Goal: Task Accomplishment & Management: Use online tool/utility

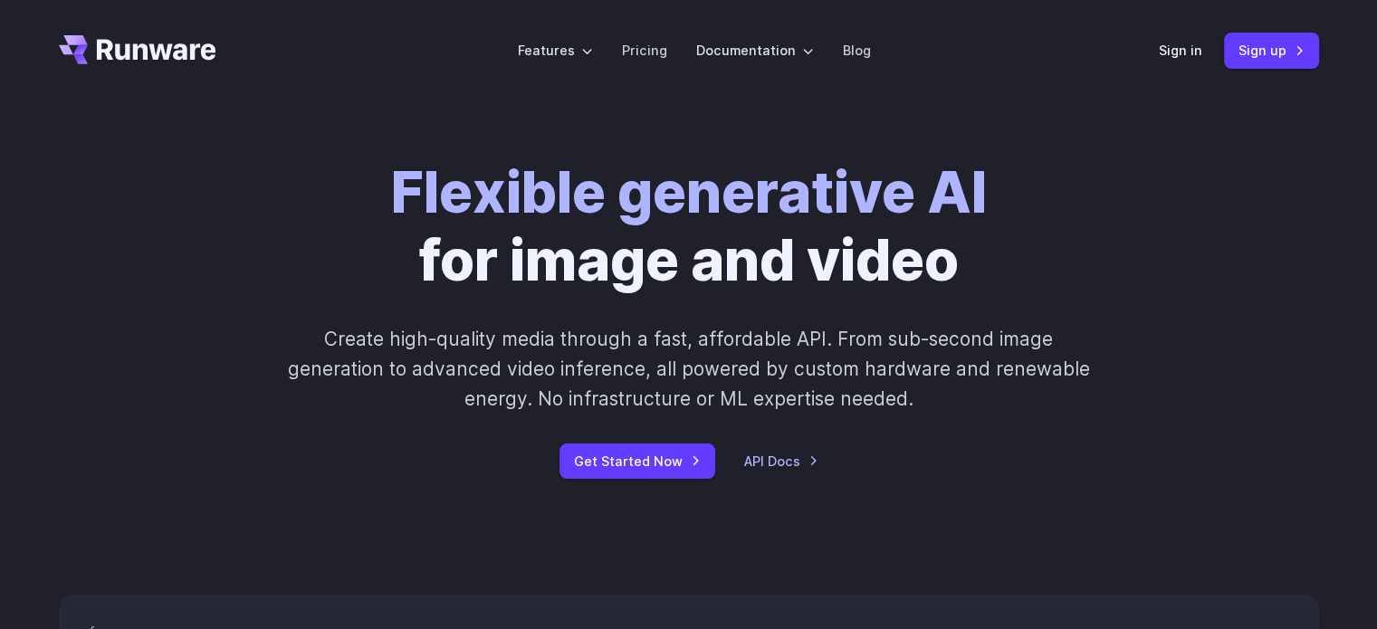
click at [1185, 31] on header "Features Tasks Image generation Video generation Sonic Inference Engine™ Models…" at bounding box center [689, 50] width 1304 height 101
click at [1180, 37] on div "Sign in Sign up" at bounding box center [1239, 50] width 160 height 35
click at [1177, 50] on link "Sign in" at bounding box center [1180, 50] width 43 height 21
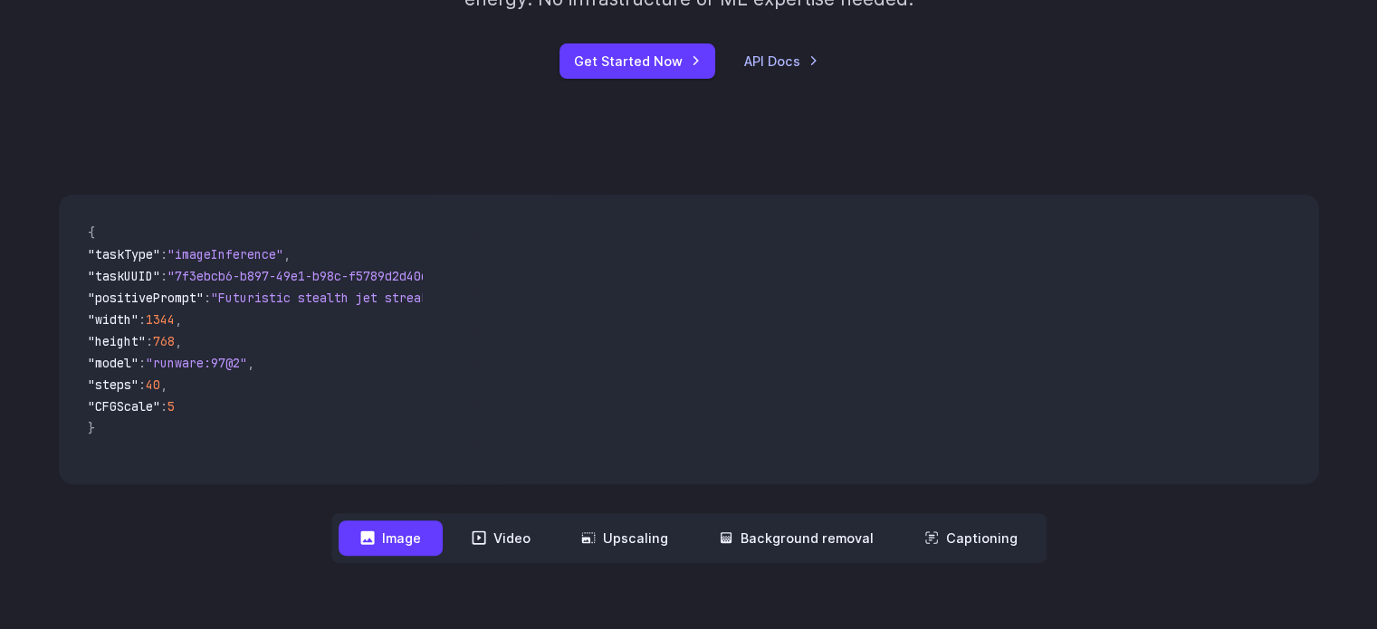
scroll to position [634, 0]
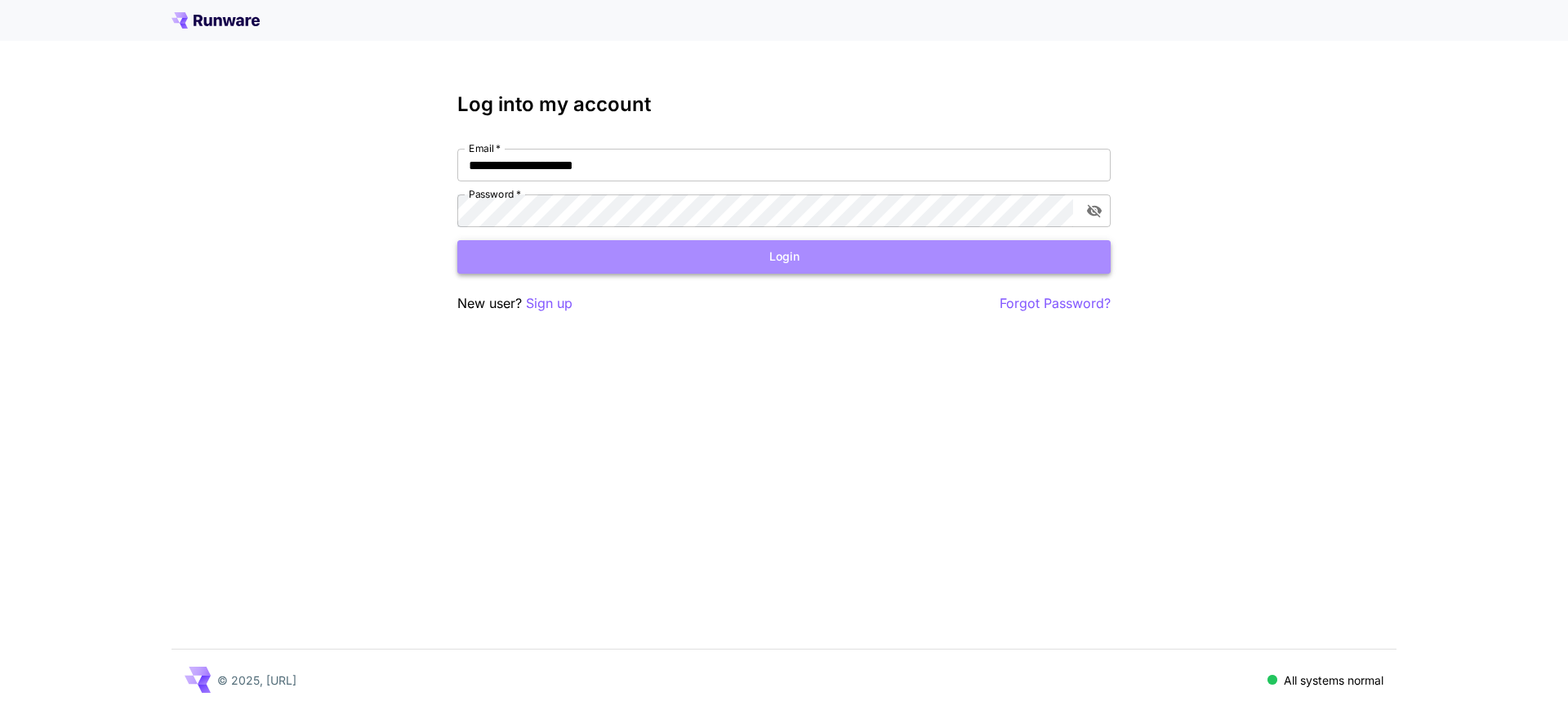
click at [884, 260] on button "Login" at bounding box center [784, 256] width 653 height 33
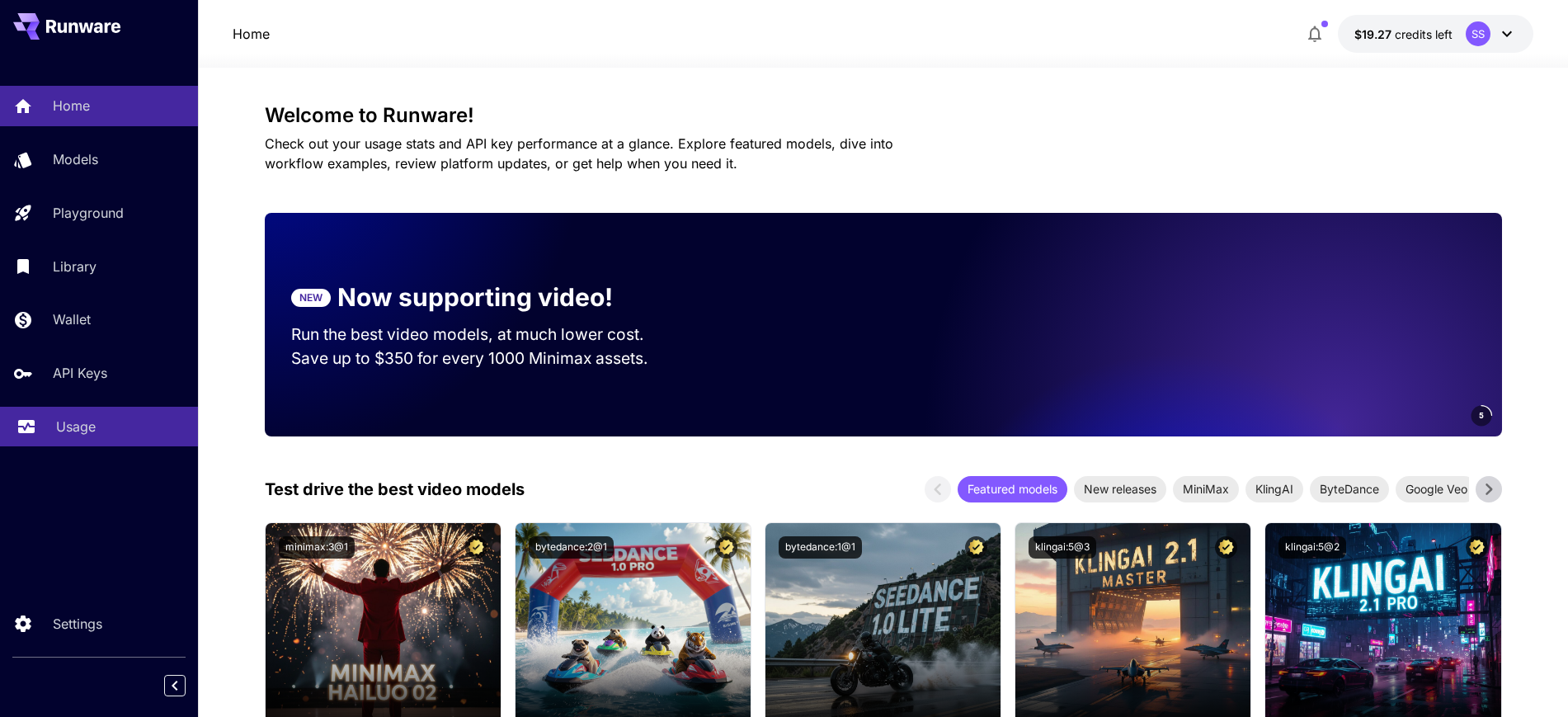
click at [71, 423] on p "Usage" at bounding box center [76, 426] width 39 height 20
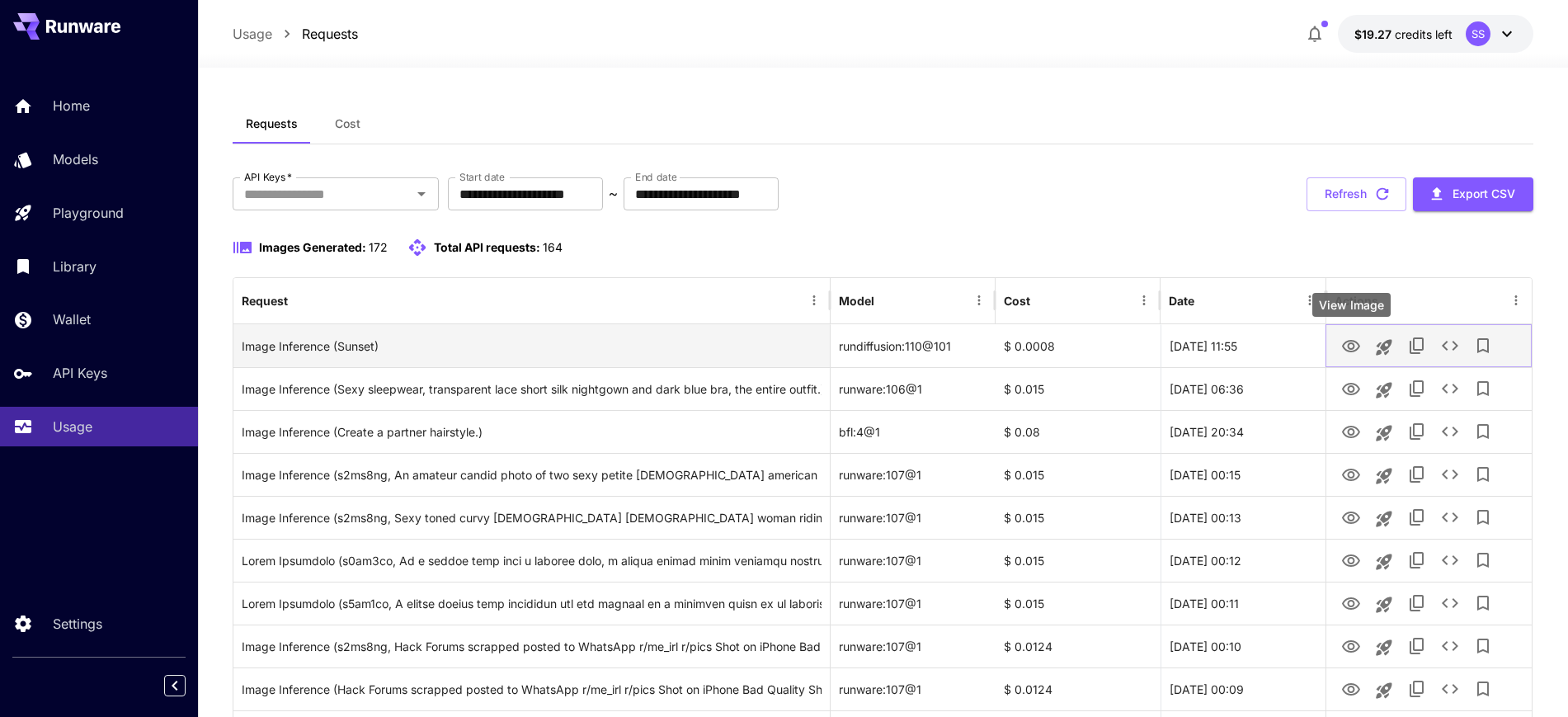
click at [1341, 341] on icon "View Image" at bounding box center [1351, 346] width 20 height 20
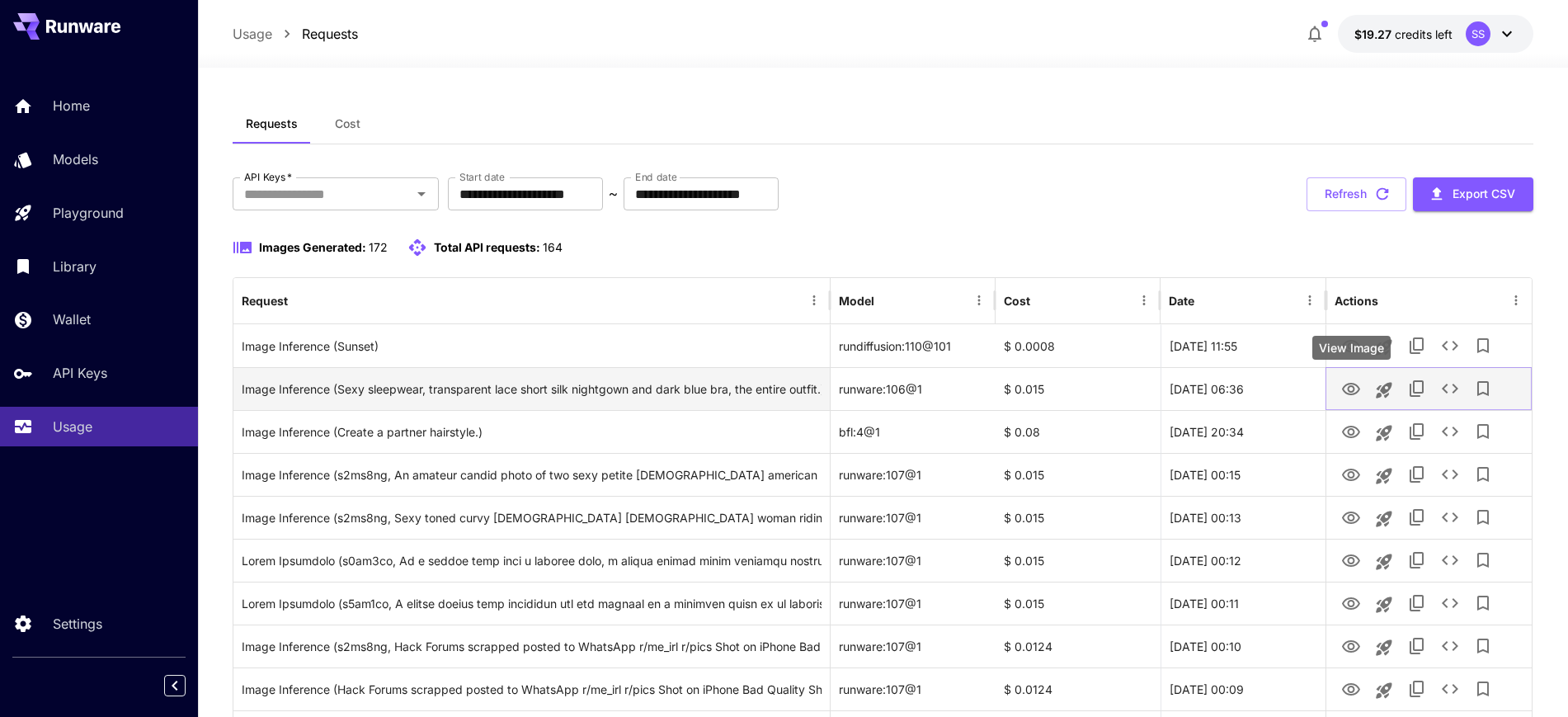
click at [1350, 388] on icon "View Image" at bounding box center [1351, 389] width 20 height 20
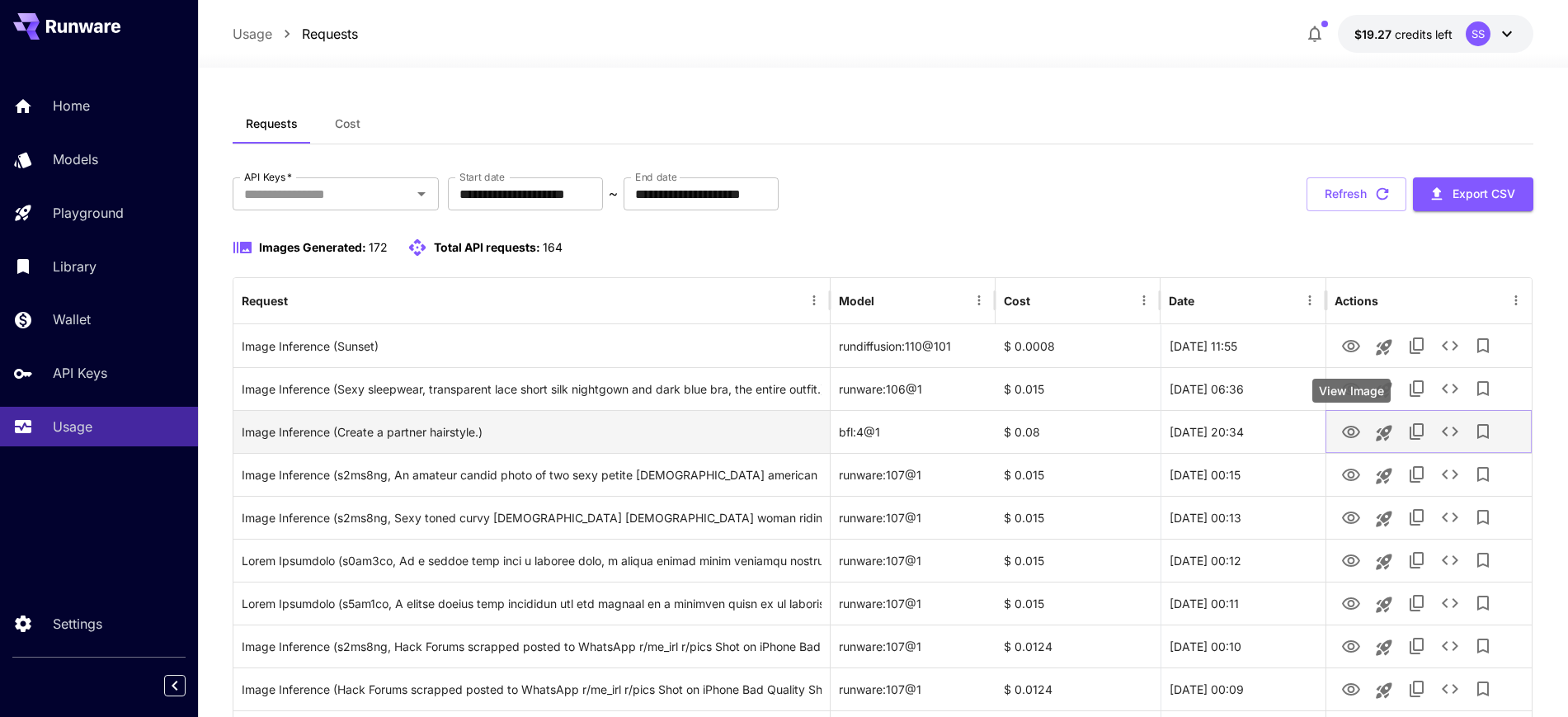
click at [1351, 438] on icon "View Image" at bounding box center [1351, 433] width 20 height 20
click at [1341, 434] on icon "View Image" at bounding box center [1351, 433] width 20 height 20
